Goal: Download file/media

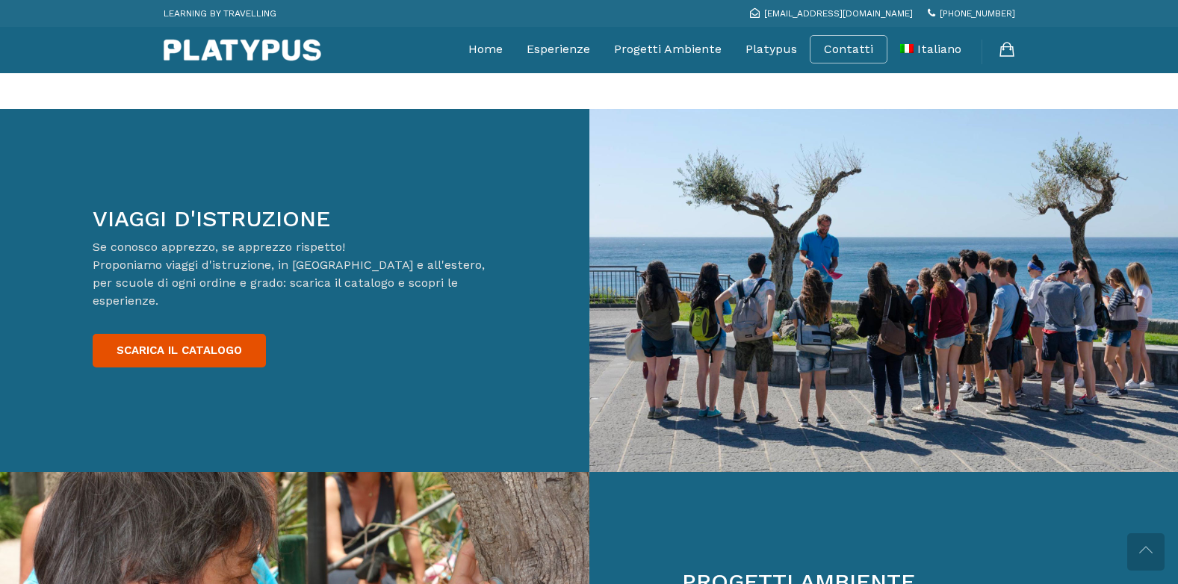
scroll to position [2316, 0]
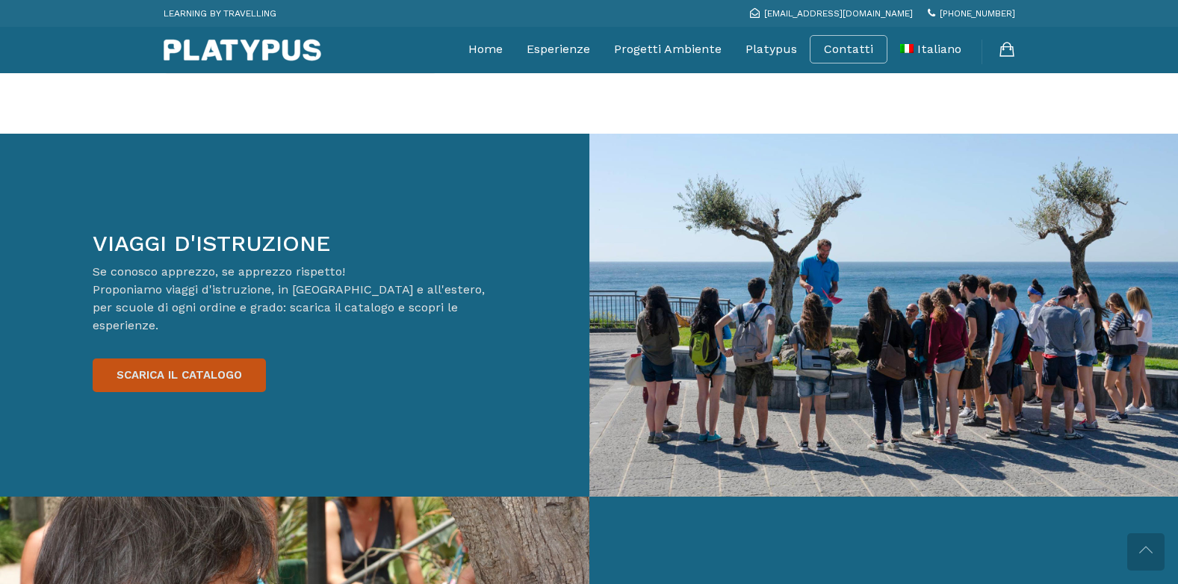
click at [172, 359] on link "SCARICA IL CATALOGO" at bounding box center [179, 376] width 173 height 34
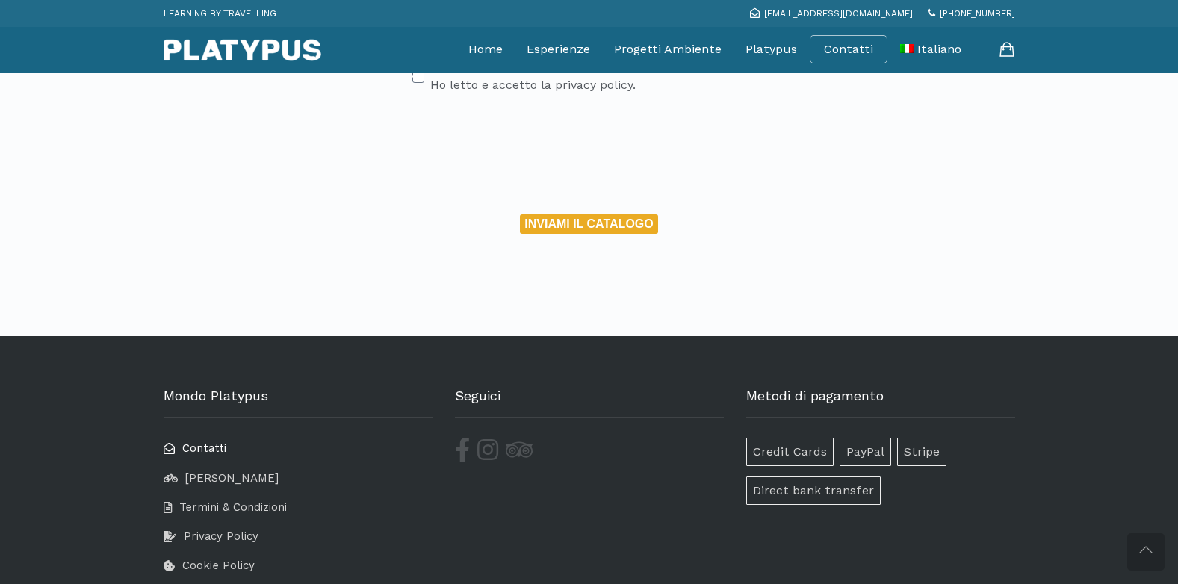
scroll to position [670, 0]
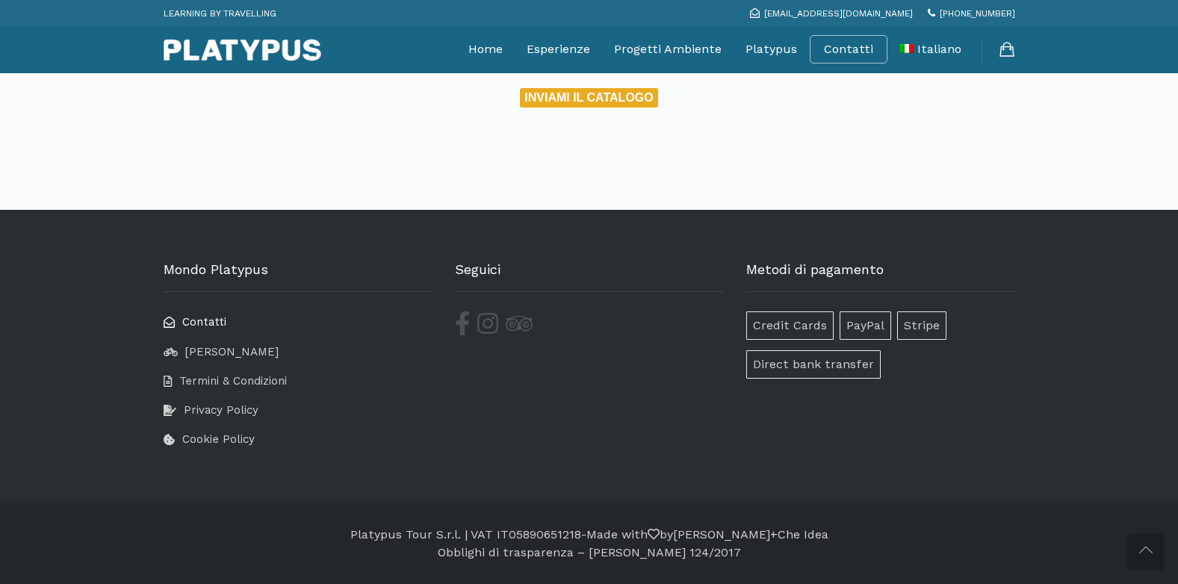
click at [173, 319] on icon at bounding box center [173, 322] width 19 height 11
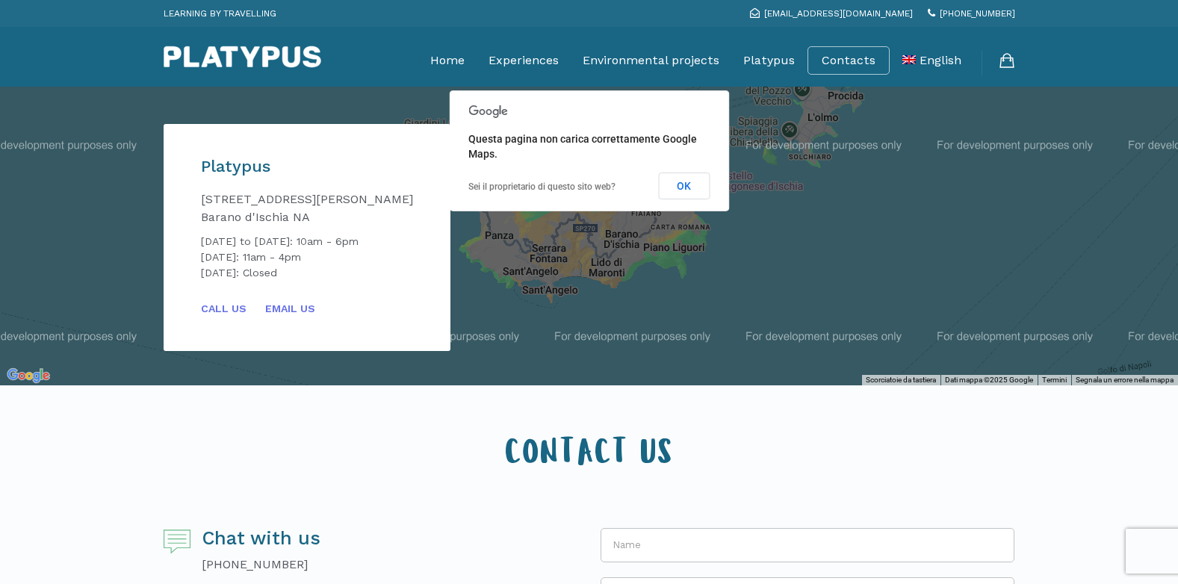
click at [707, 198] on button "OK" at bounding box center [684, 186] width 52 height 27
